Goal: Information Seeking & Learning: Learn about a topic

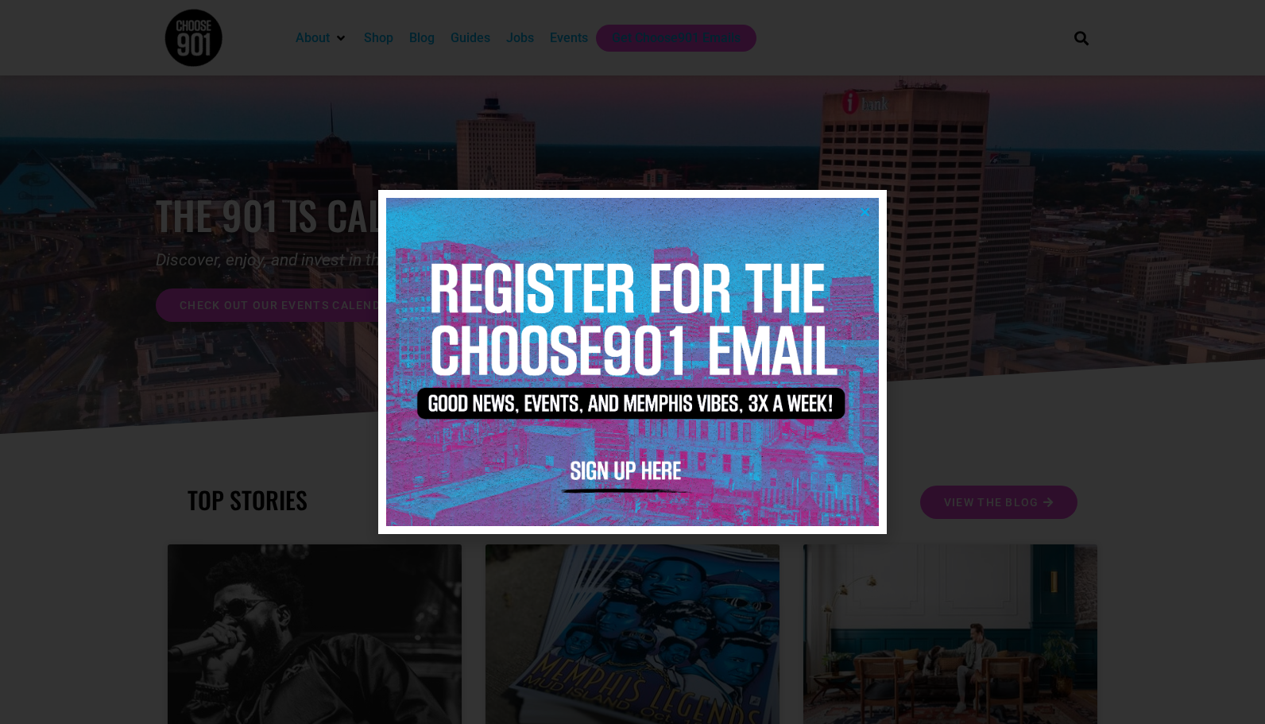
click at [867, 207] on icon "Close" at bounding box center [865, 212] width 12 height 12
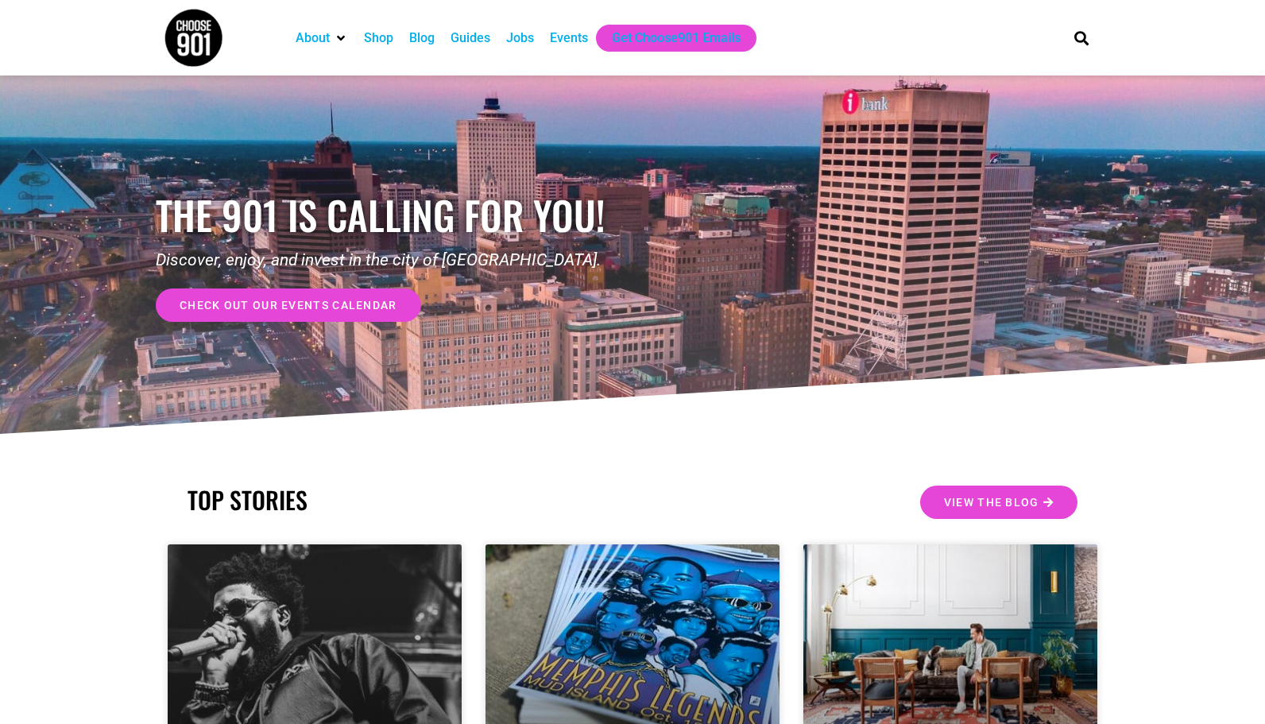
click at [526, 29] on div "Jobs" at bounding box center [520, 38] width 28 height 19
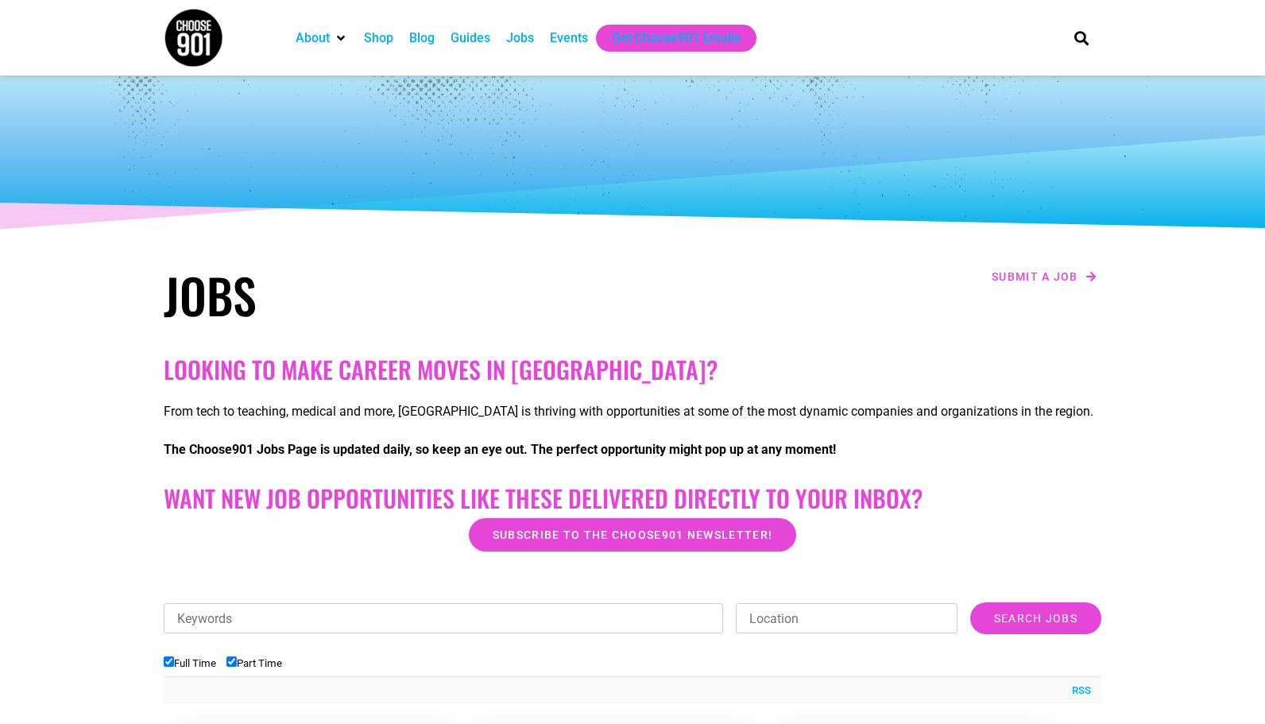
click at [532, 37] on div "Jobs" at bounding box center [520, 38] width 28 height 19
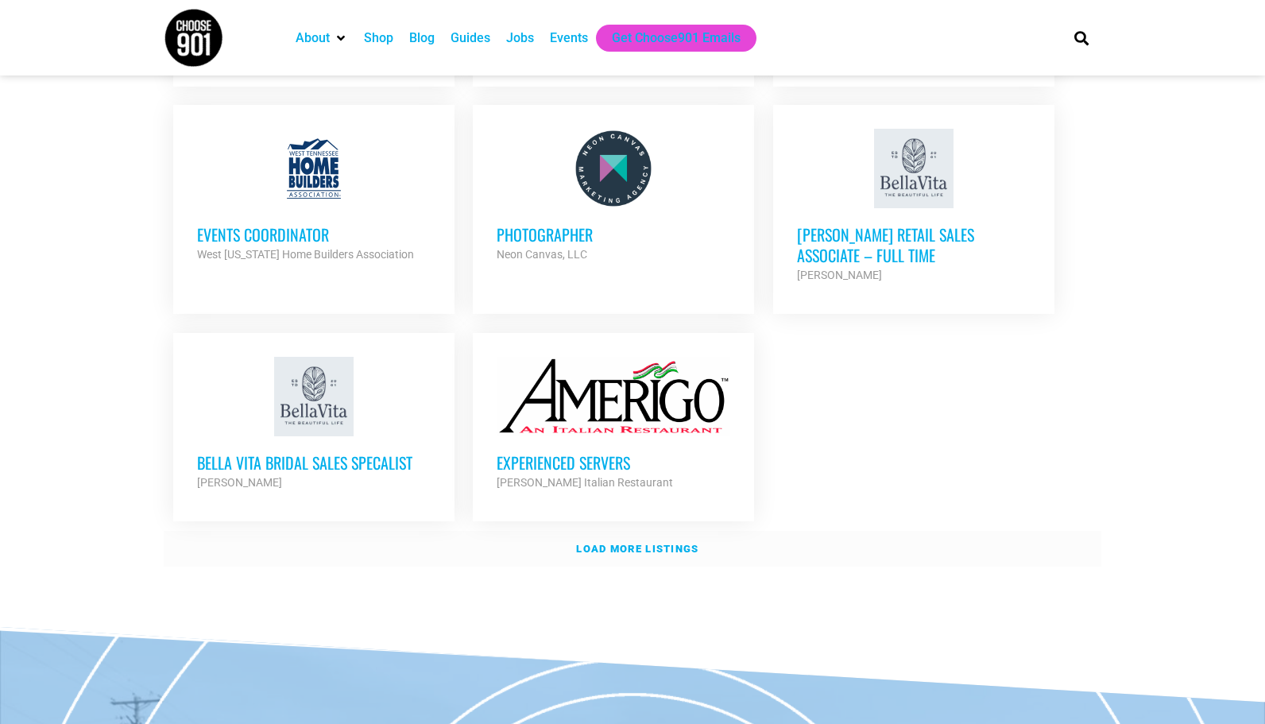
scroll to position [1878, 0]
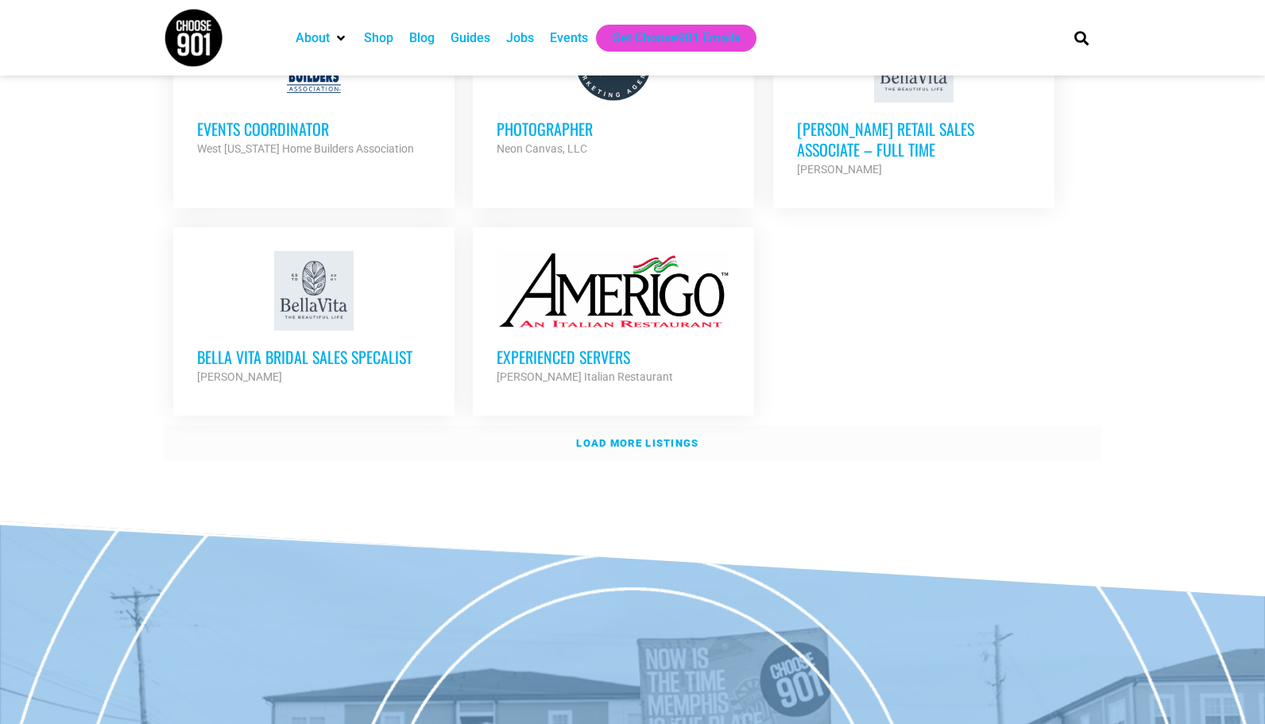
click at [676, 437] on strong "Load more listings" at bounding box center [637, 443] width 122 height 12
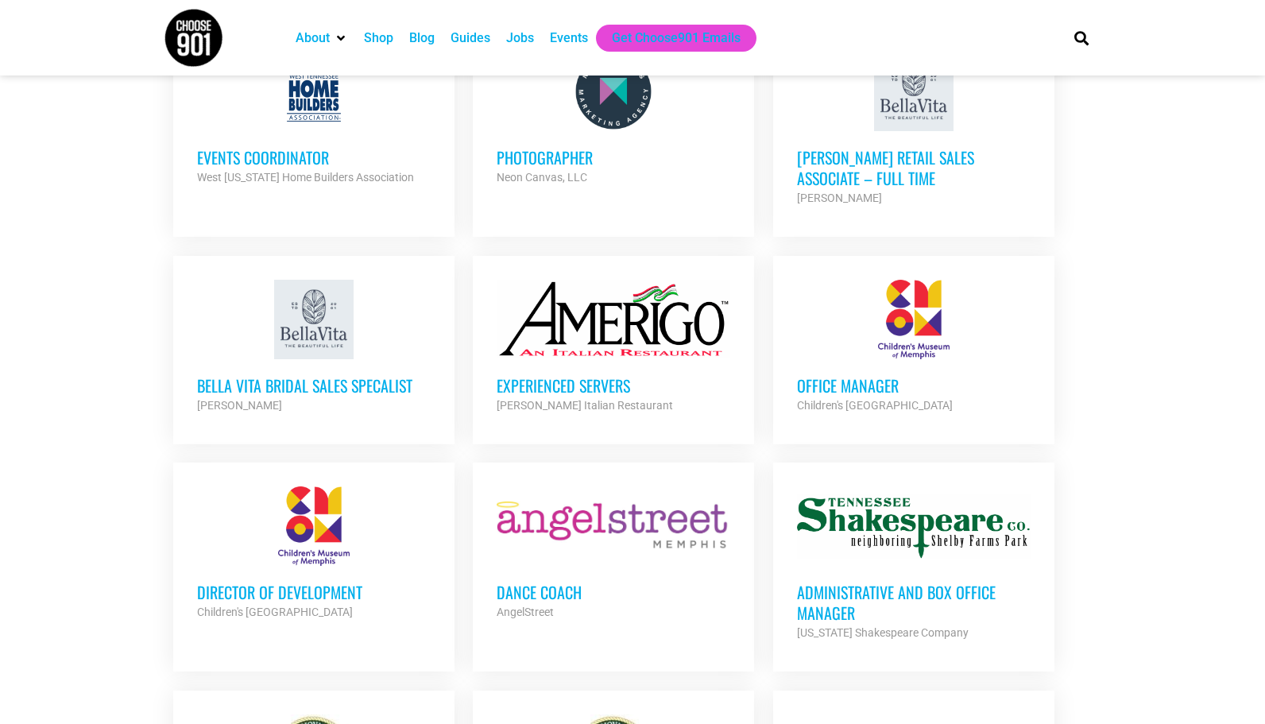
scroll to position [1877, 0]
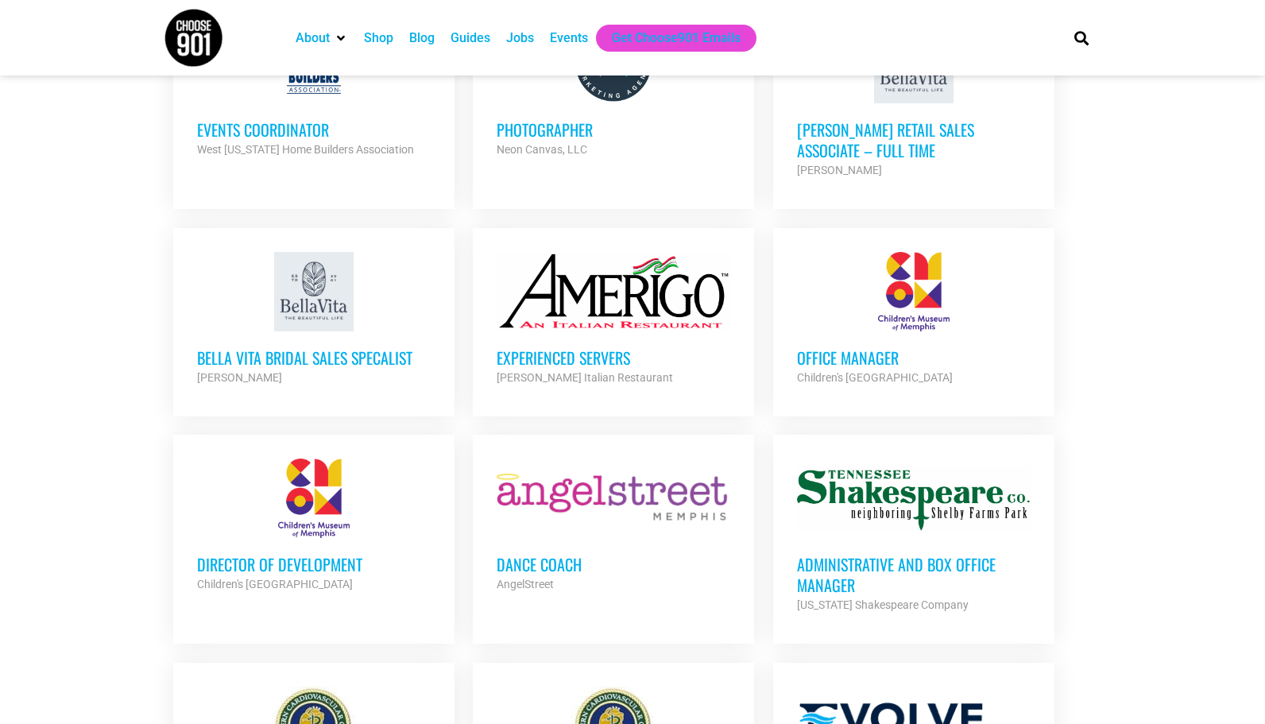
click at [835, 347] on h3 "Office Manager" at bounding box center [914, 357] width 234 height 21
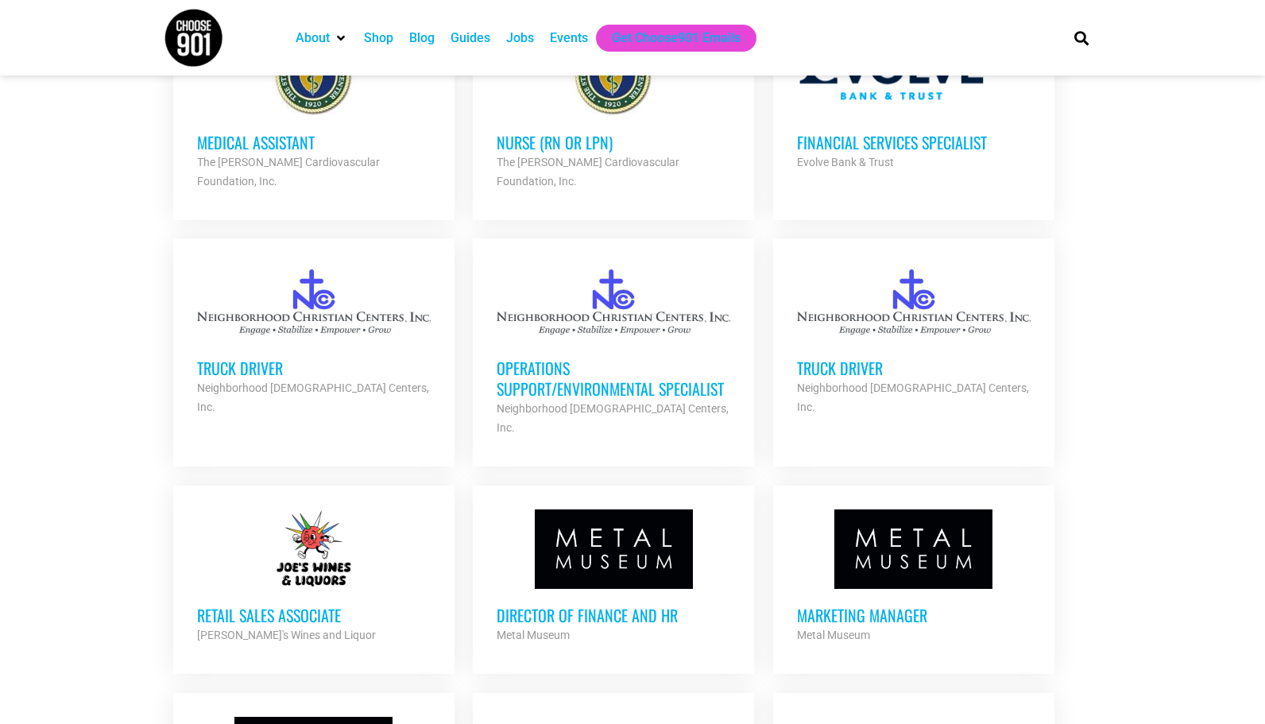
scroll to position [2571, 0]
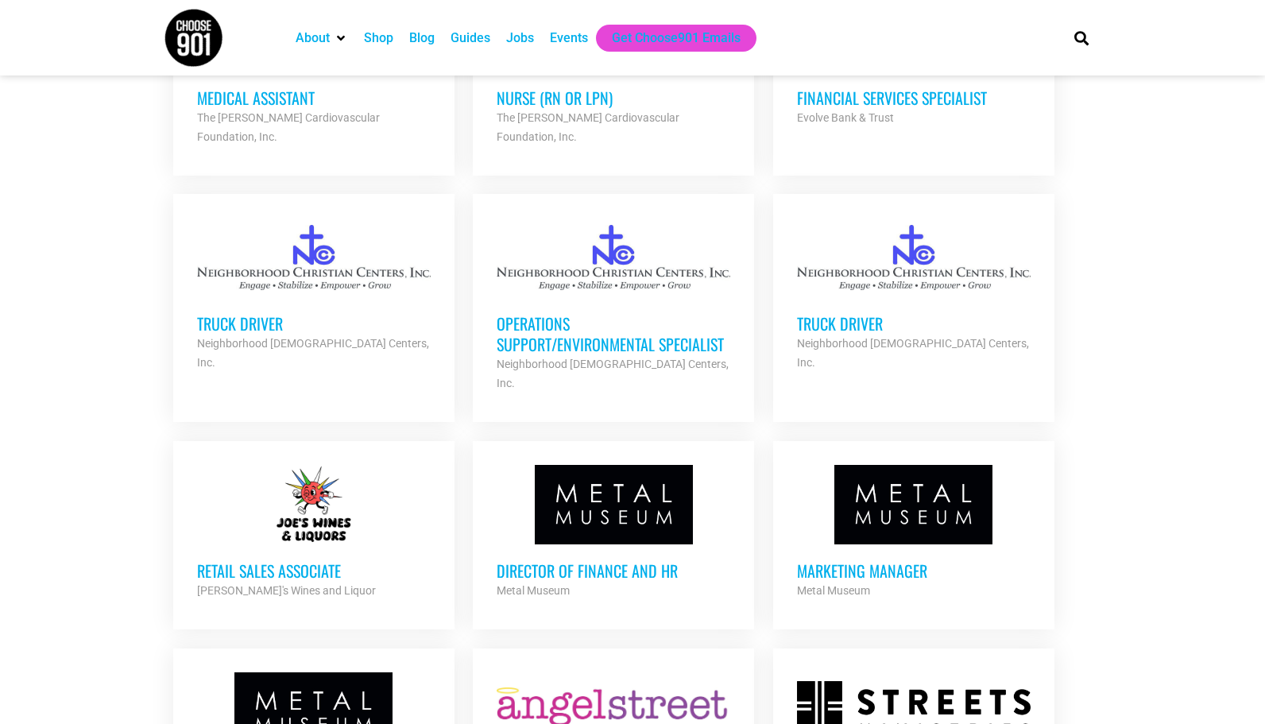
click at [841, 560] on h3 "Marketing Manager" at bounding box center [914, 570] width 234 height 21
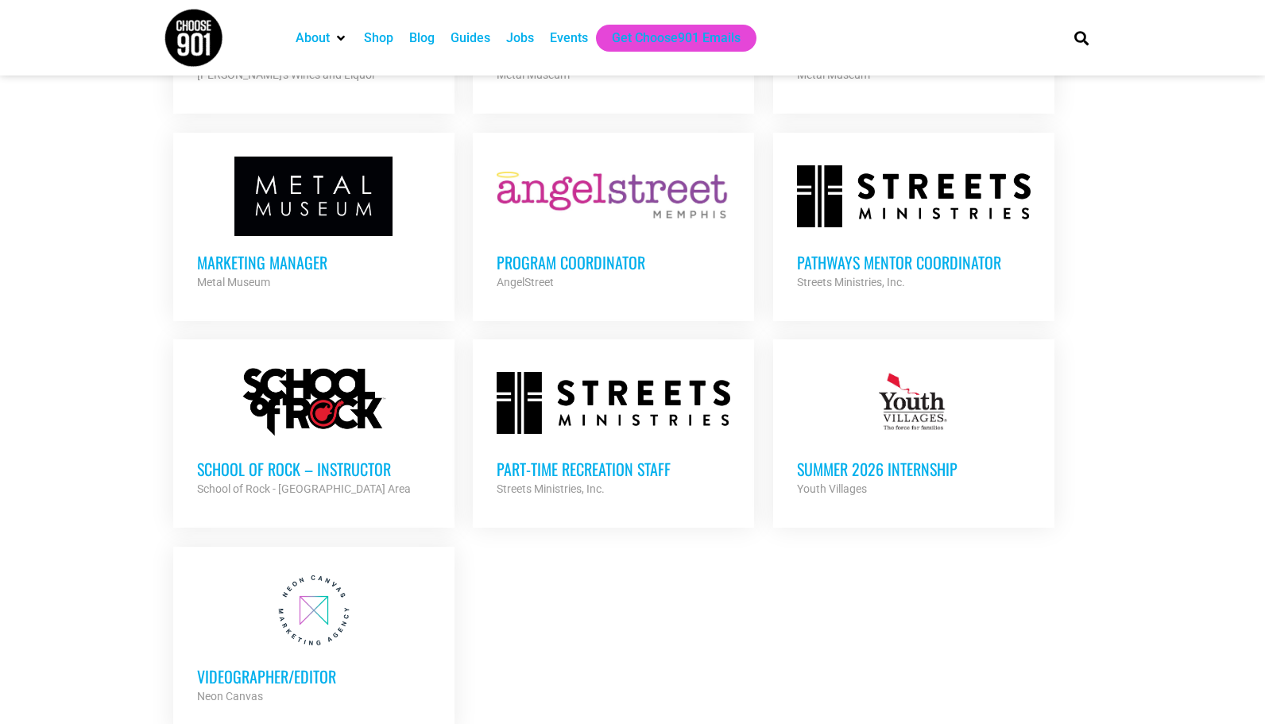
scroll to position [3114, 0]
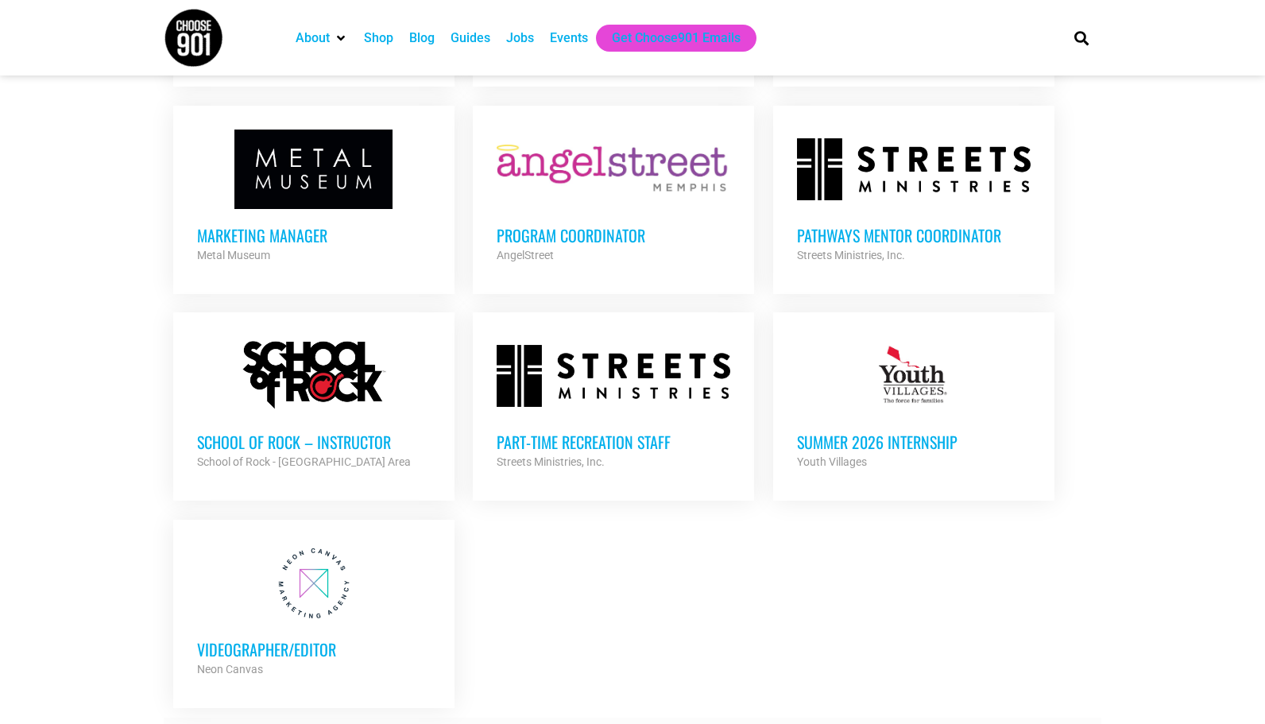
click at [640, 723] on strong "Load more listings" at bounding box center [637, 735] width 122 height 12
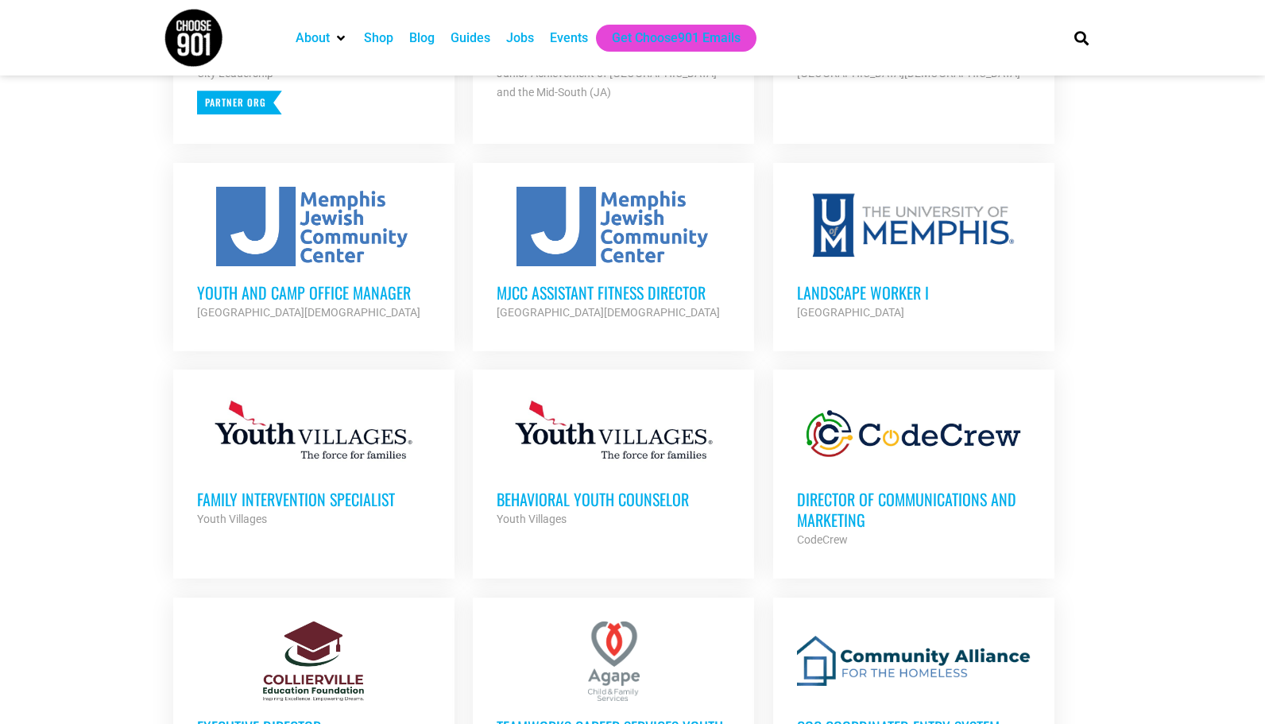
scroll to position [868, 0]
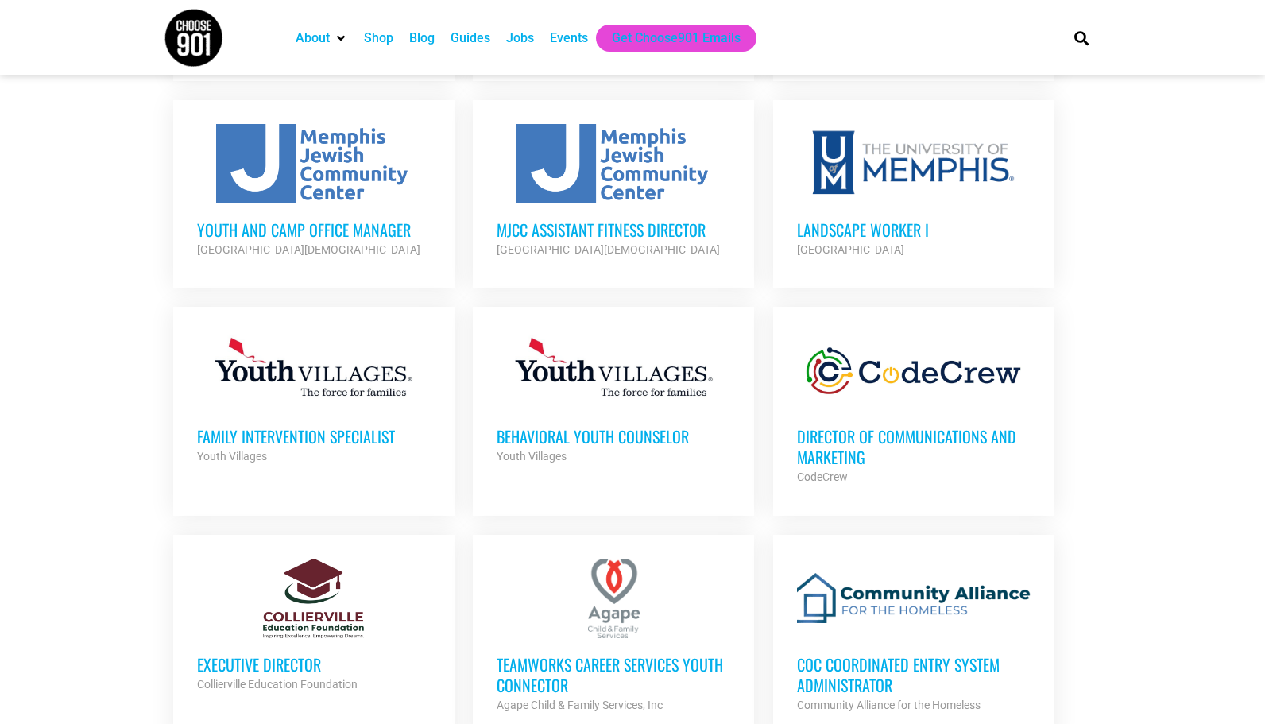
click at [941, 430] on h3 "Director of Communications and Marketing" at bounding box center [914, 446] width 234 height 41
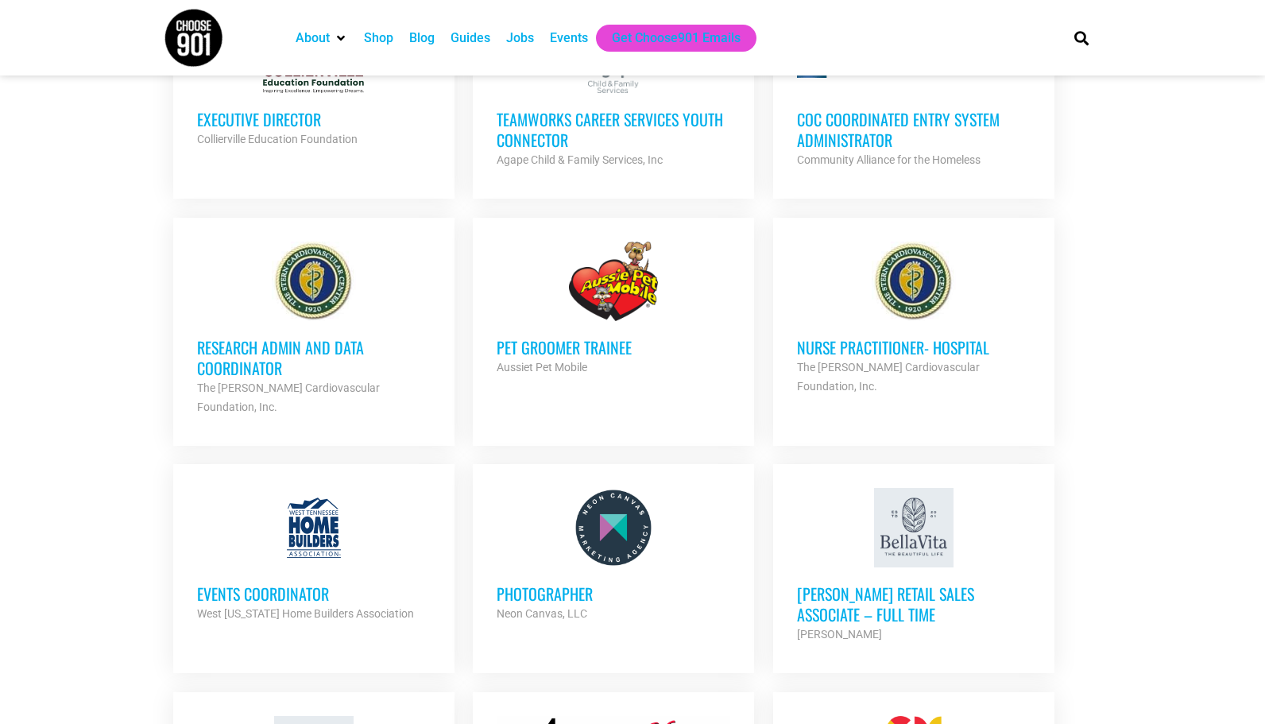
scroll to position [1561, 0]
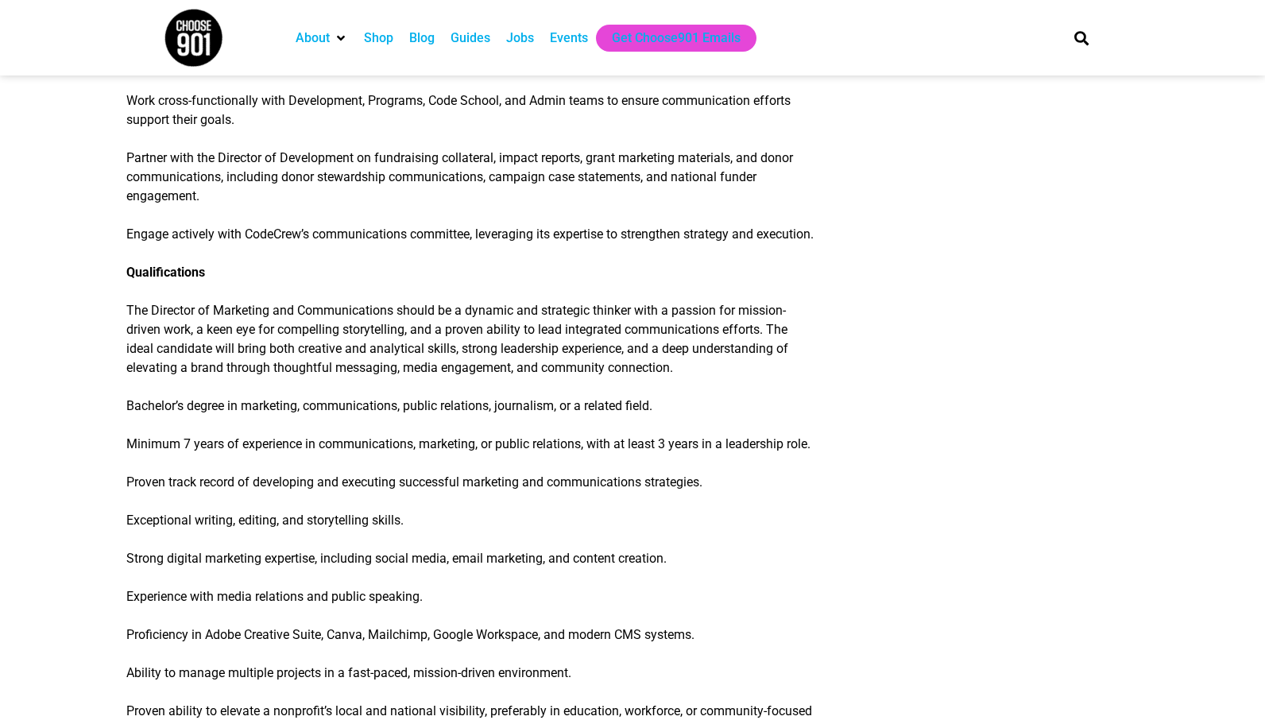
scroll to position [1467, 0]
